Goal: Communication & Community: Answer question/provide support

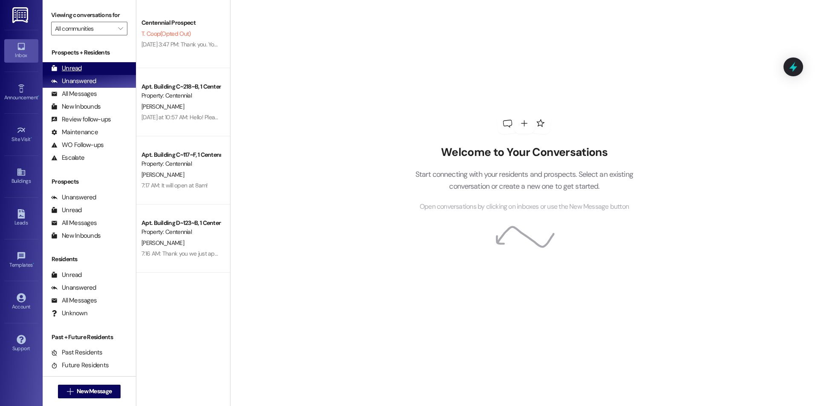
click at [82, 65] on div "Unread (0)" at bounding box center [89, 68] width 93 height 13
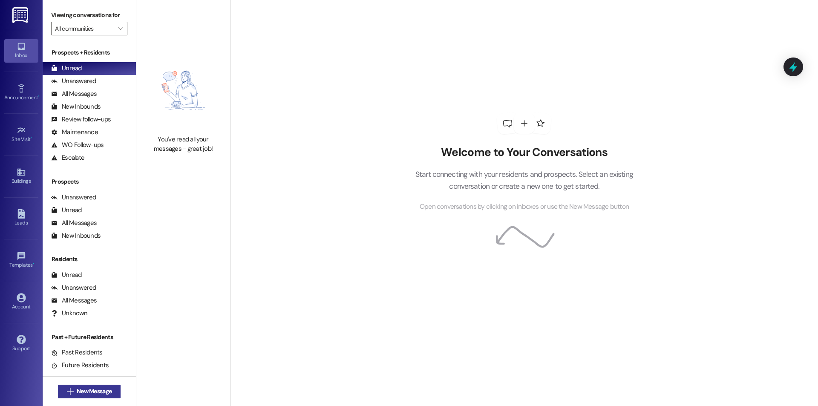
click at [100, 393] on span "New Message" at bounding box center [94, 391] width 35 height 9
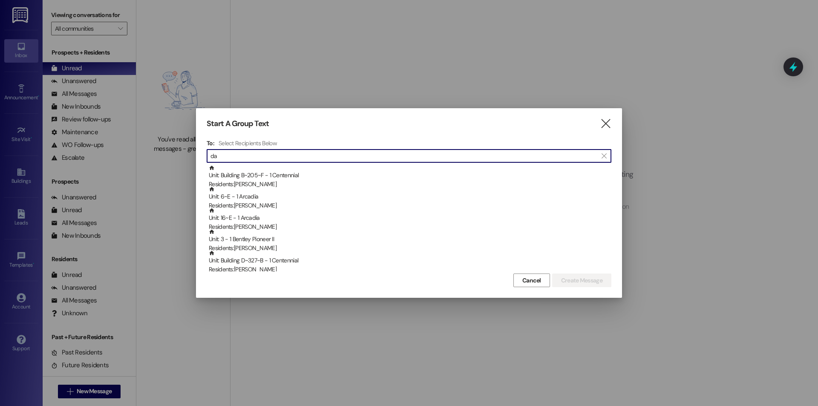
type input "d"
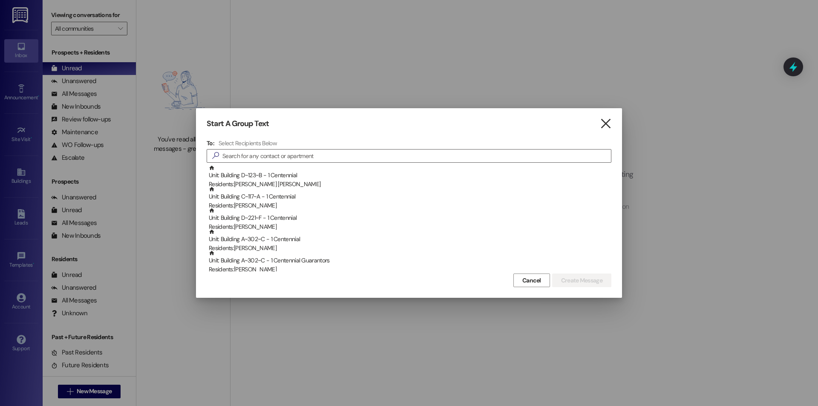
click at [609, 126] on icon "" at bounding box center [606, 123] width 12 height 9
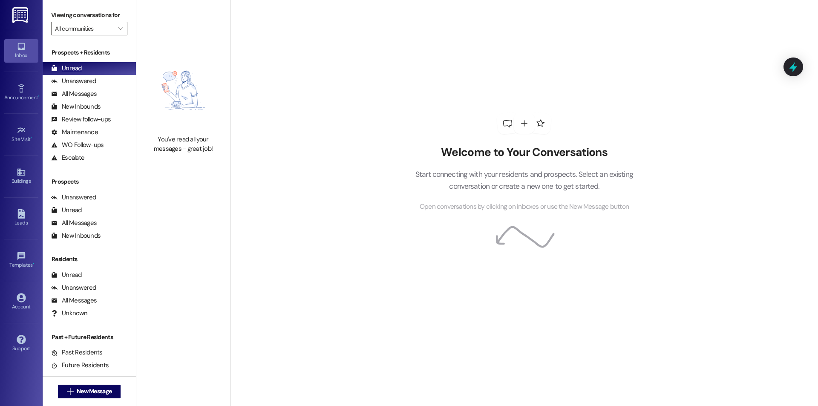
click at [67, 73] on div "Unread" at bounding box center [66, 68] width 31 height 9
click at [92, 390] on span "New Message" at bounding box center [94, 391] width 35 height 9
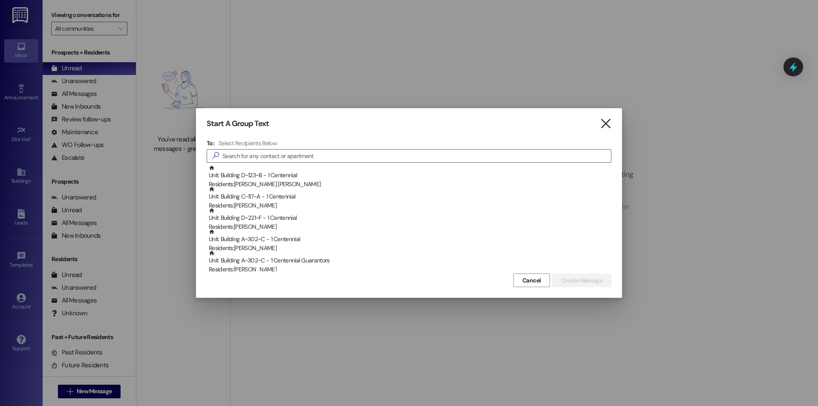
click at [604, 126] on icon "" at bounding box center [606, 123] width 12 height 9
